Goal: Task Accomplishment & Management: Use online tool/utility

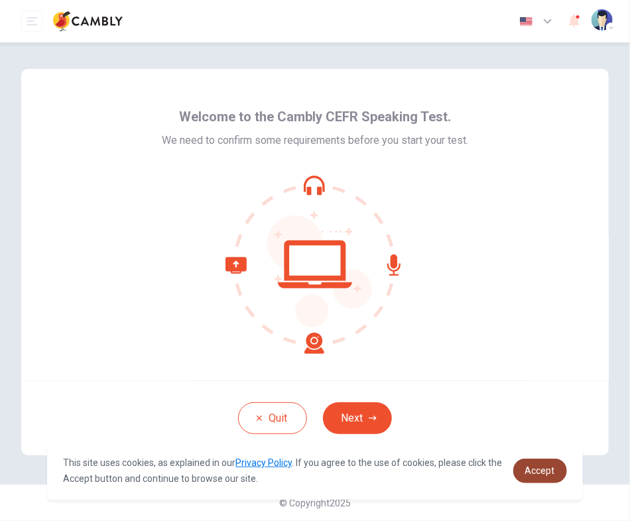
click at [542, 472] on span "Accept" at bounding box center [540, 471] width 30 height 11
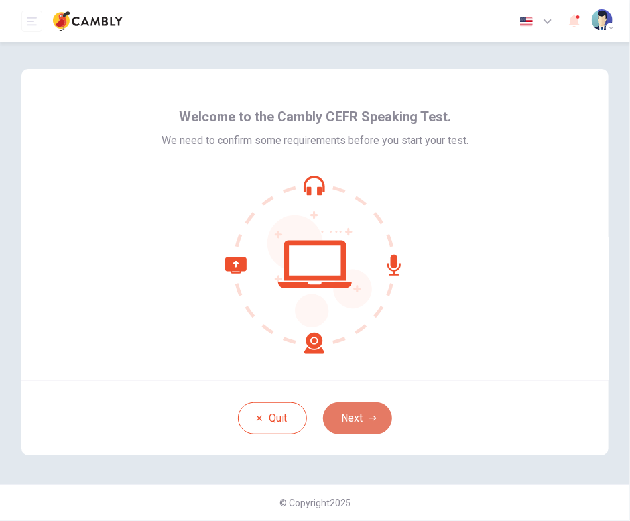
click at [374, 421] on icon "button" at bounding box center [373, 419] width 8 height 8
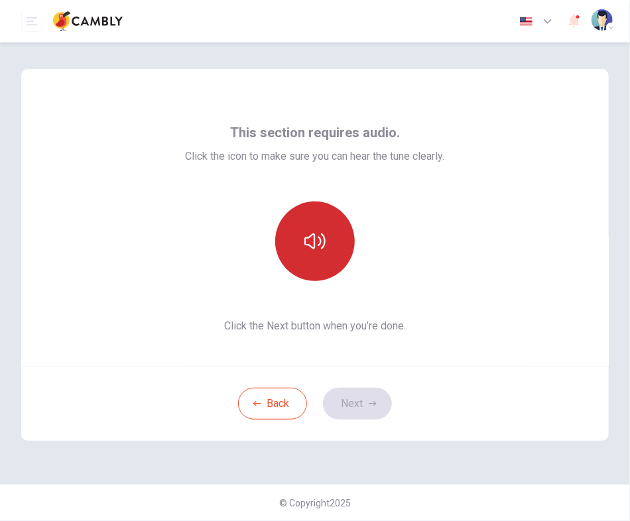
click at [320, 240] on icon "button" at bounding box center [314, 241] width 21 height 21
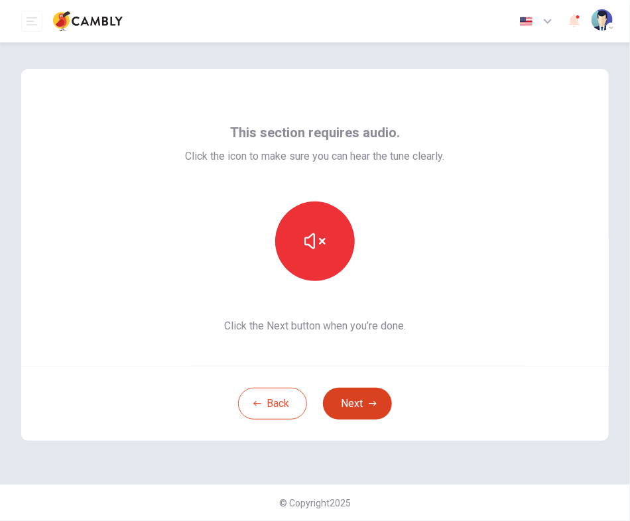
click at [370, 403] on icon "button" at bounding box center [373, 404] width 8 height 8
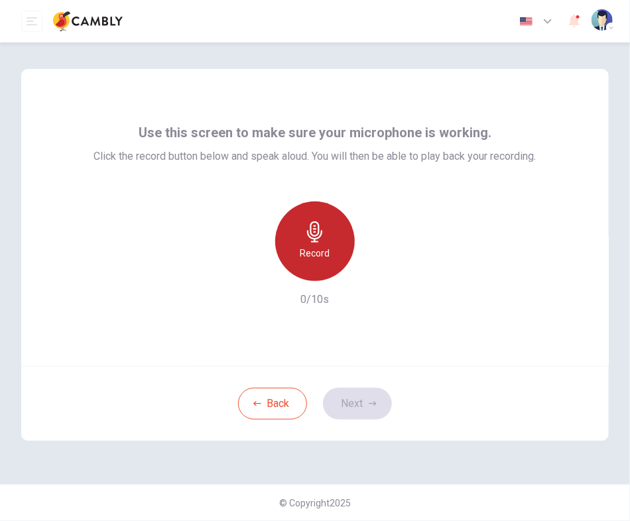
click at [338, 268] on div "Record" at bounding box center [315, 242] width 80 height 80
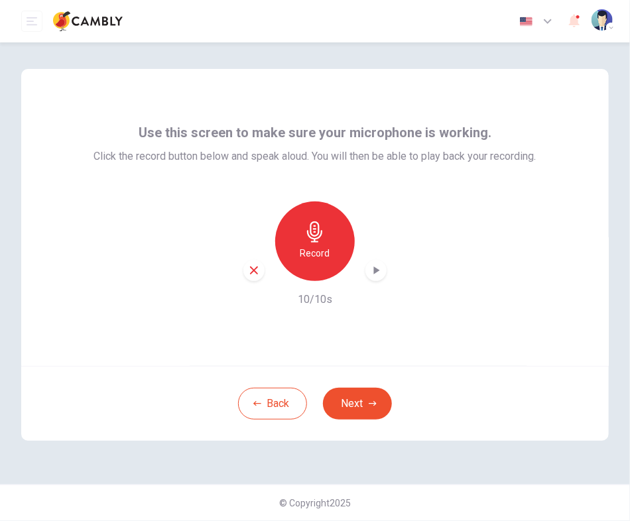
click at [372, 277] on icon "button" at bounding box center [375, 270] width 13 height 13
click at [382, 403] on button "Next" at bounding box center [357, 404] width 69 height 32
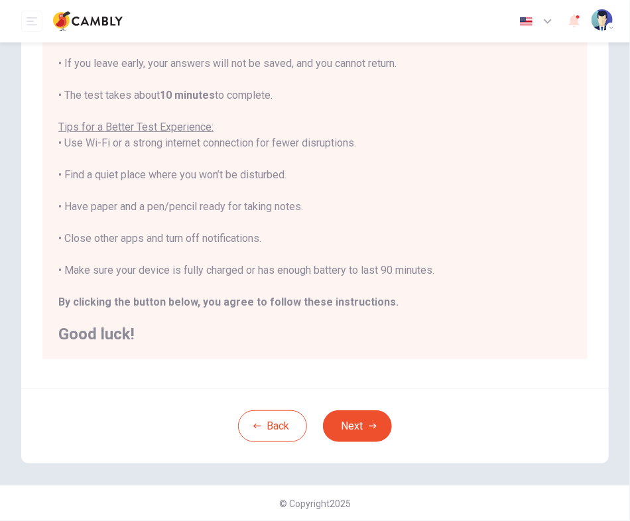
scroll to position [182, 0]
click at [361, 430] on button "Next" at bounding box center [357, 426] width 69 height 32
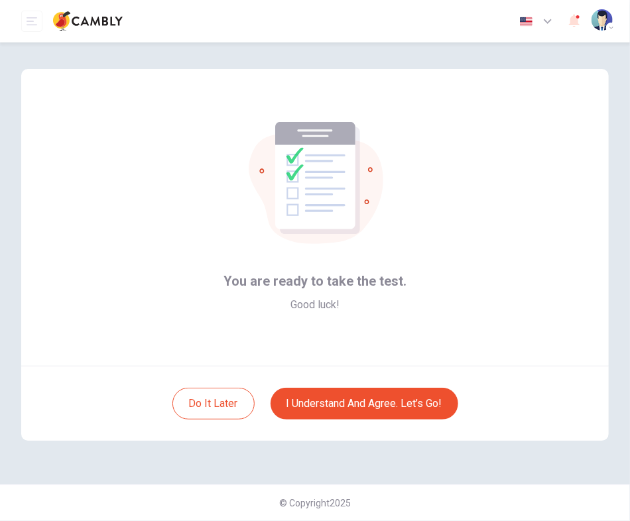
scroll to position [0, 0]
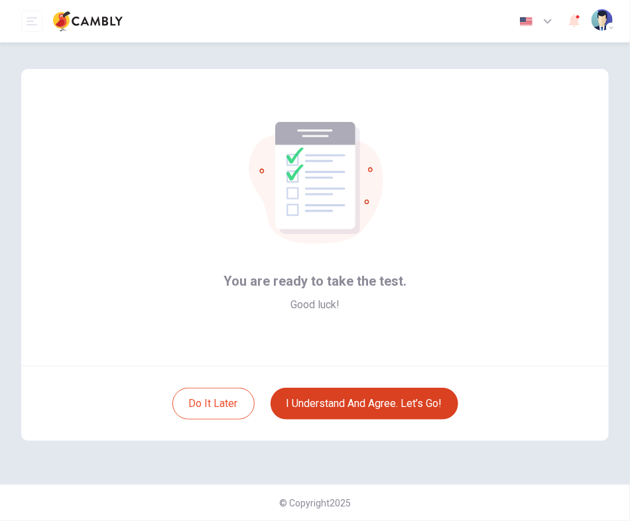
click at [441, 412] on button "I understand and agree. Let’s go!" at bounding box center [365, 404] width 188 height 32
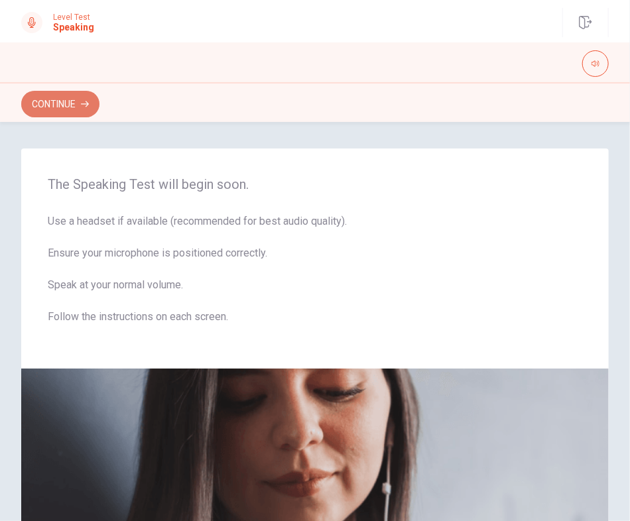
click at [77, 105] on button "Continue" at bounding box center [60, 104] width 78 height 27
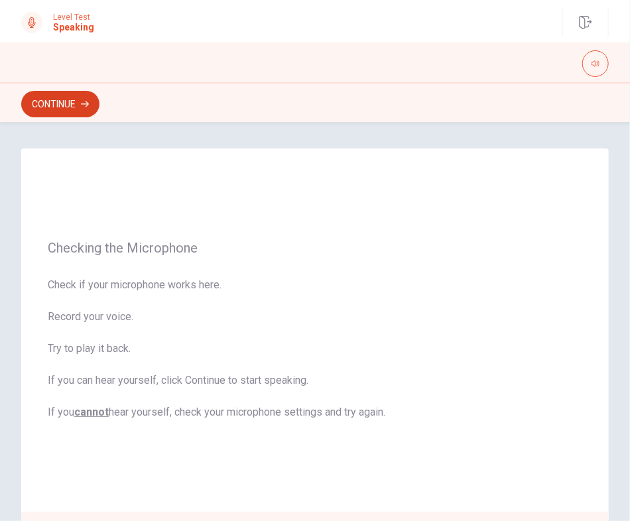
click at [82, 101] on icon "button" at bounding box center [85, 104] width 8 height 8
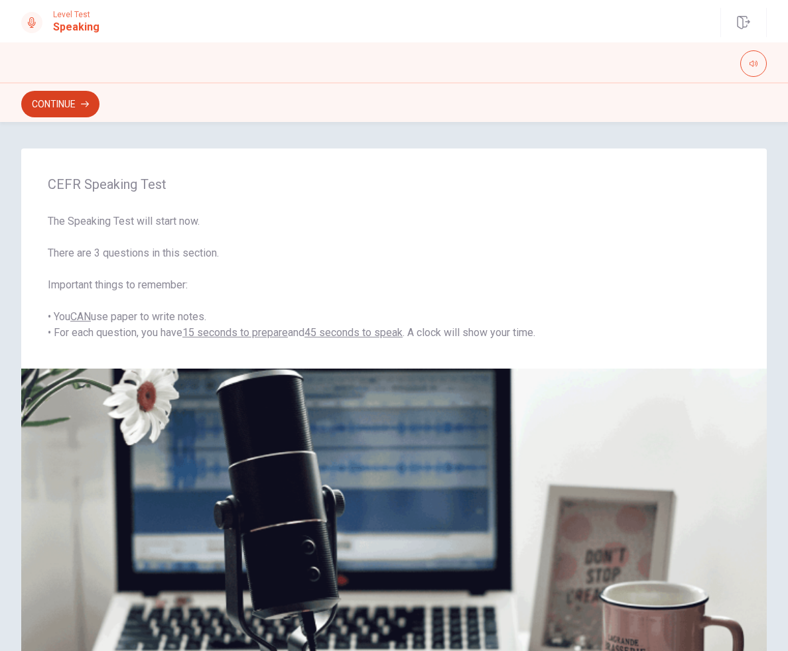
click at [77, 101] on button "Continue" at bounding box center [60, 104] width 78 height 27
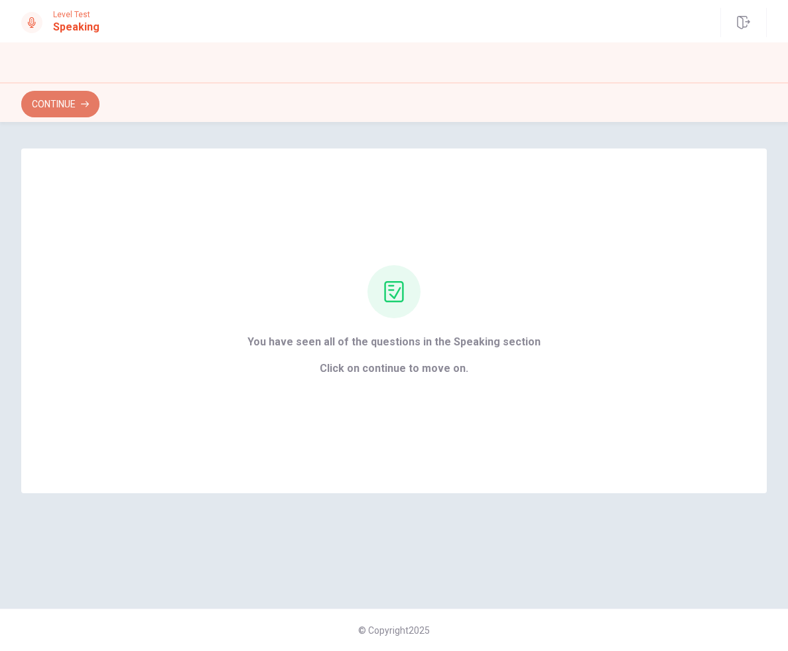
click at [61, 108] on button "Continue" at bounding box center [60, 104] width 78 height 27
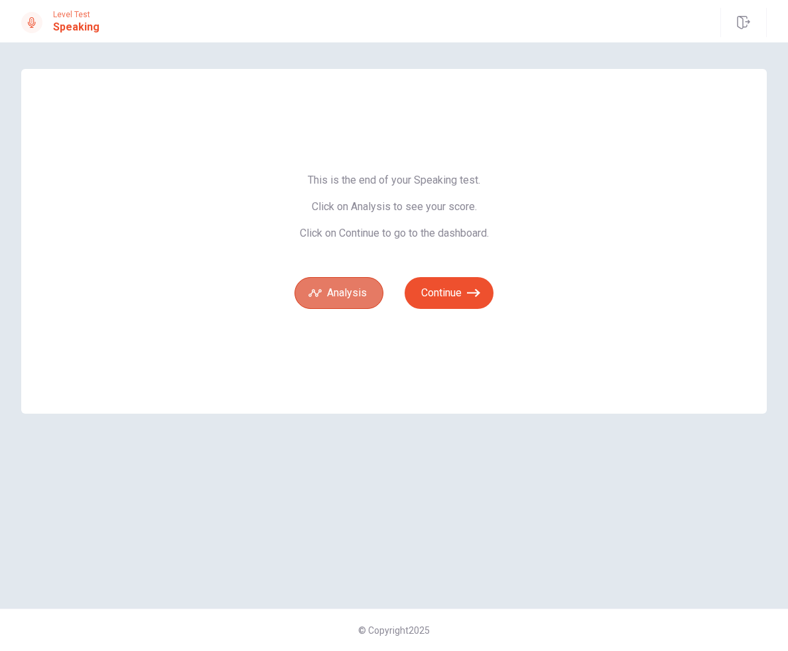
click at [350, 295] on button "Analysis" at bounding box center [338, 293] width 89 height 32
